Goal: Transaction & Acquisition: Purchase product/service

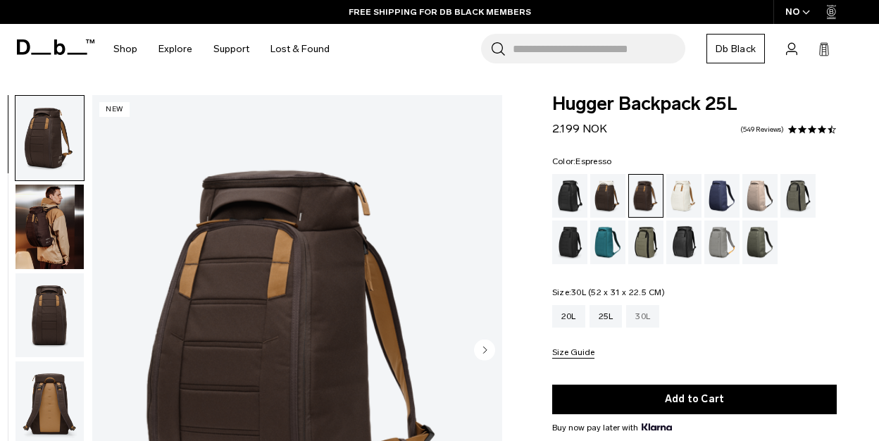
click at [648, 316] on div "30L" at bounding box center [642, 316] width 33 height 23
click at [643, 319] on div "30L" at bounding box center [642, 316] width 33 height 23
